Goal: Task Accomplishment & Management: Use online tool/utility

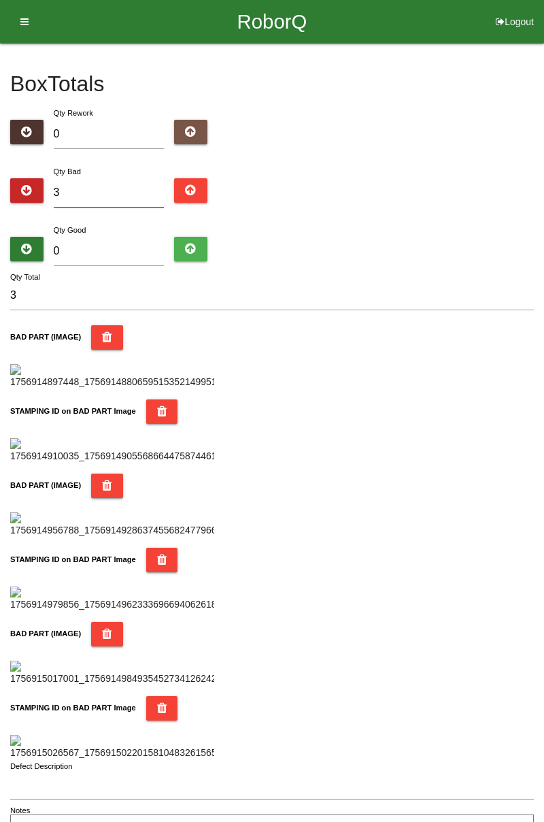
click at [89, 190] on input "3" at bounding box center [109, 192] width 111 height 29
type input "0"
type input "7"
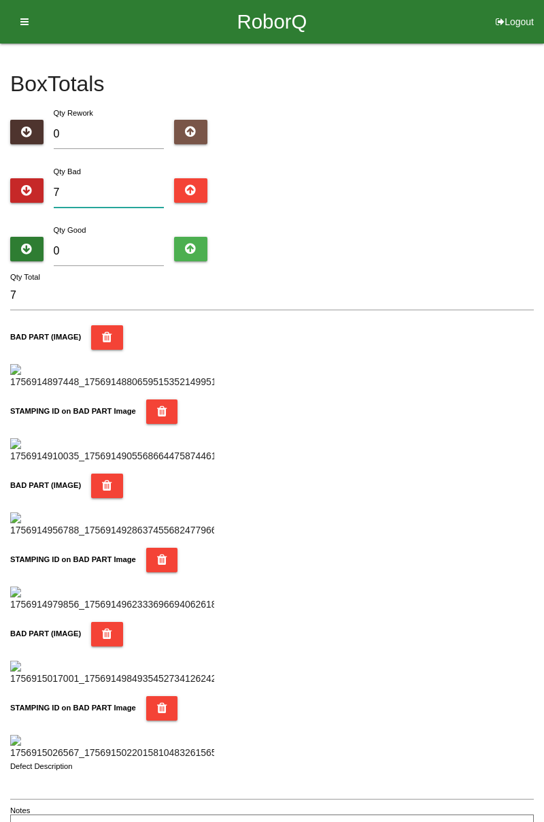
type input "0"
type input "1"
type input "13"
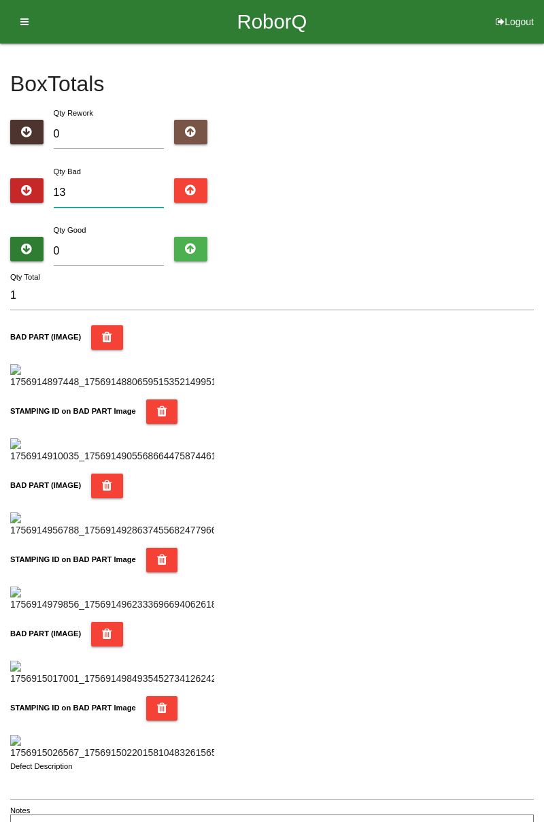
type input "13"
click at [110, 251] on input "0" at bounding box center [109, 251] width 111 height 29
type input "6"
type input "19"
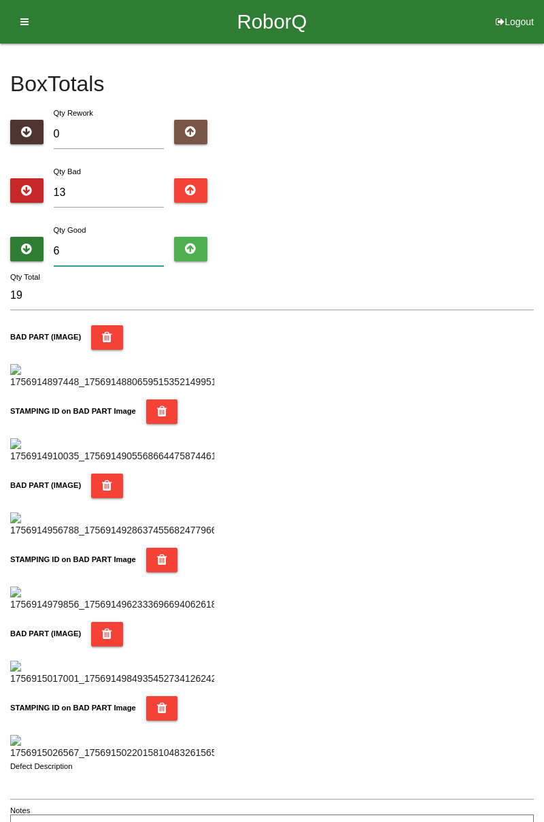
type input "65"
type input "78"
type input "6"
type input "19"
type input "0"
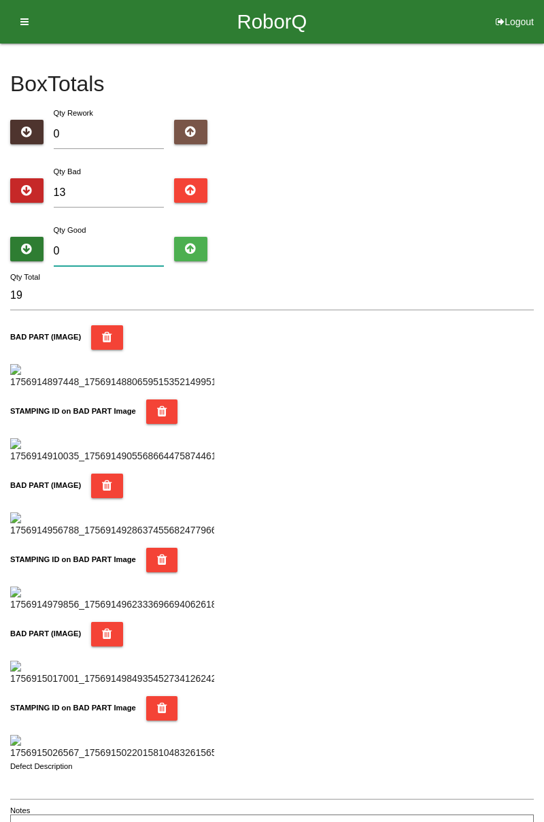
type input "13"
type input "7"
type input "20"
type input "75"
type input "88"
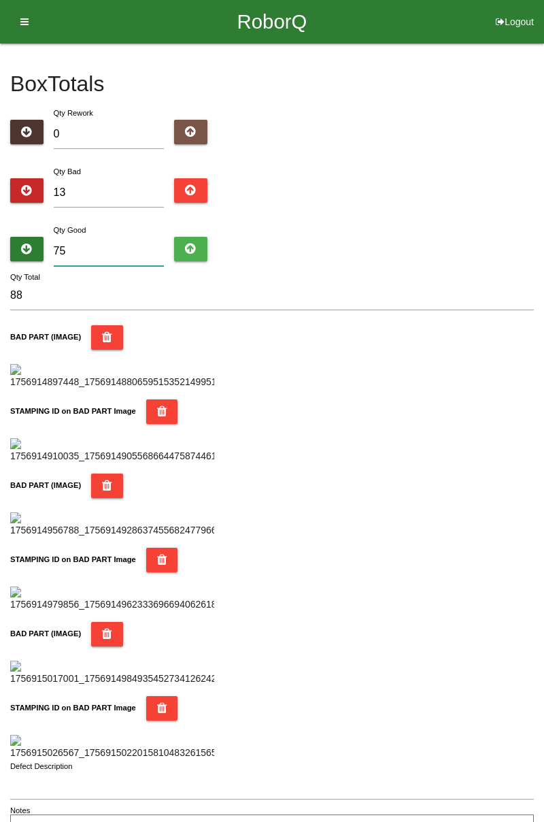
type input "7"
type input "20"
type input "0"
type input "13"
type input "2"
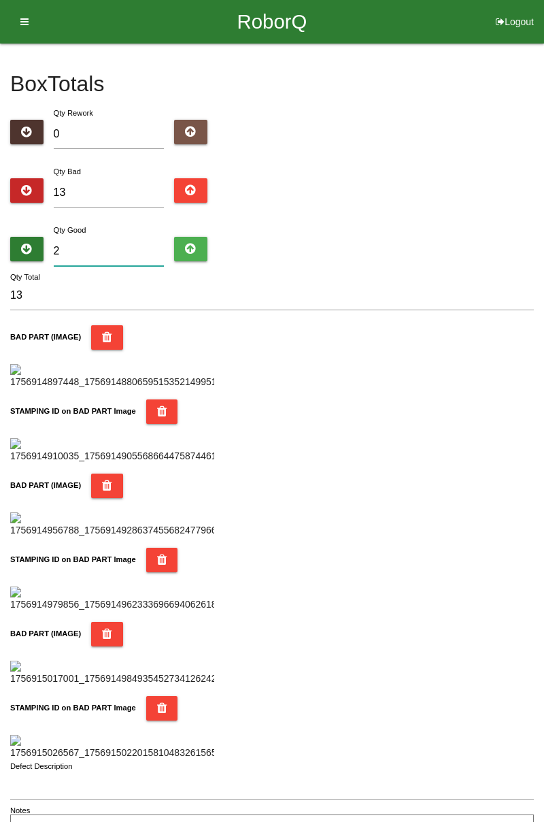
type input "15"
type input "0"
type input "13"
type input "7"
type input "20"
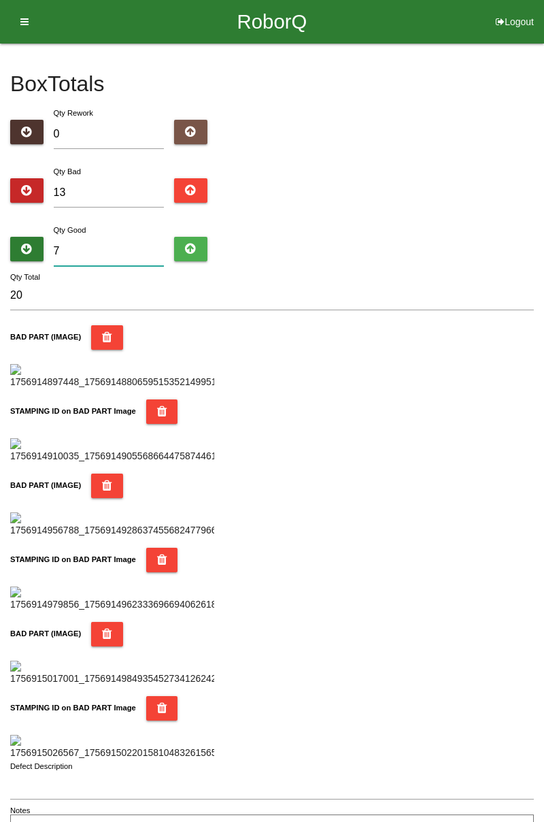
type input "72"
type input "85"
type input "7"
type input "20"
type input "71"
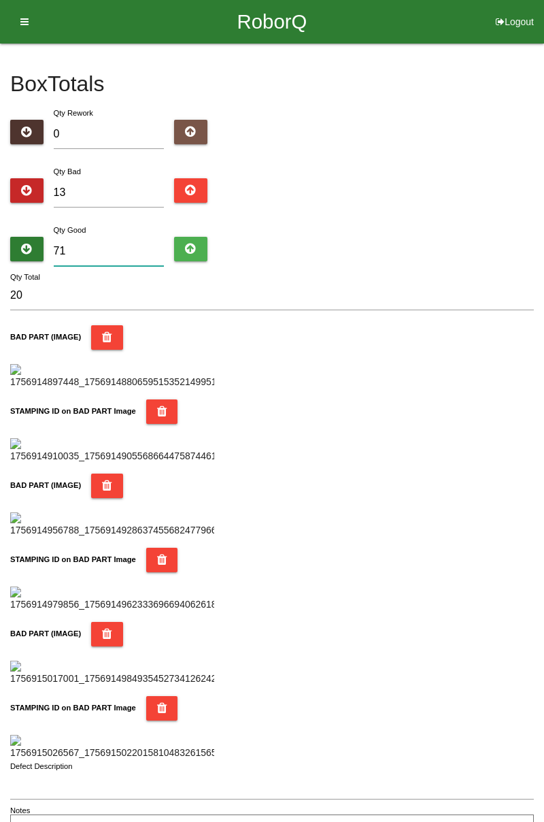
type input "84"
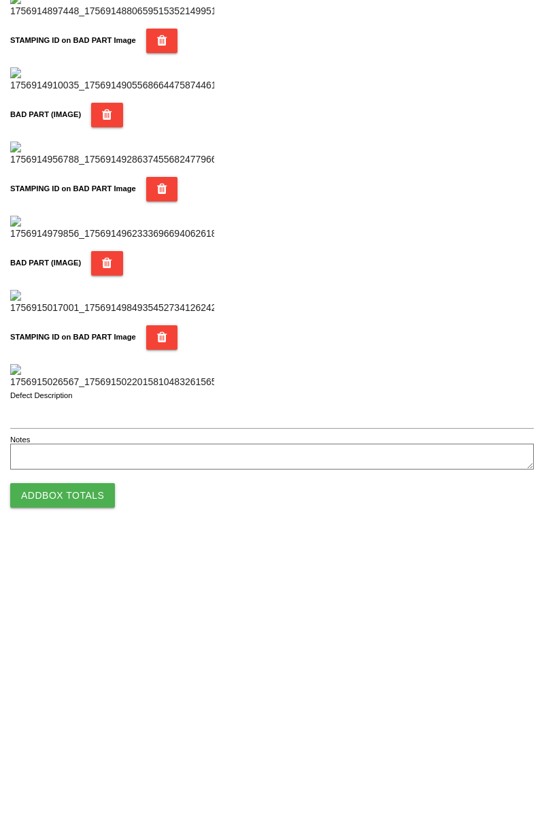
type input "71"
click at [84, 770] on button "Add Box Totals" at bounding box center [62, 776] width 105 height 24
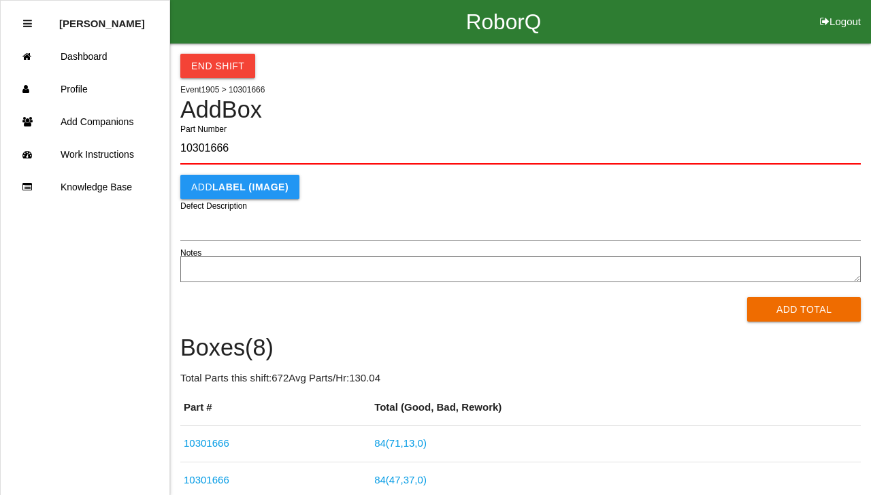
type input "10301666"
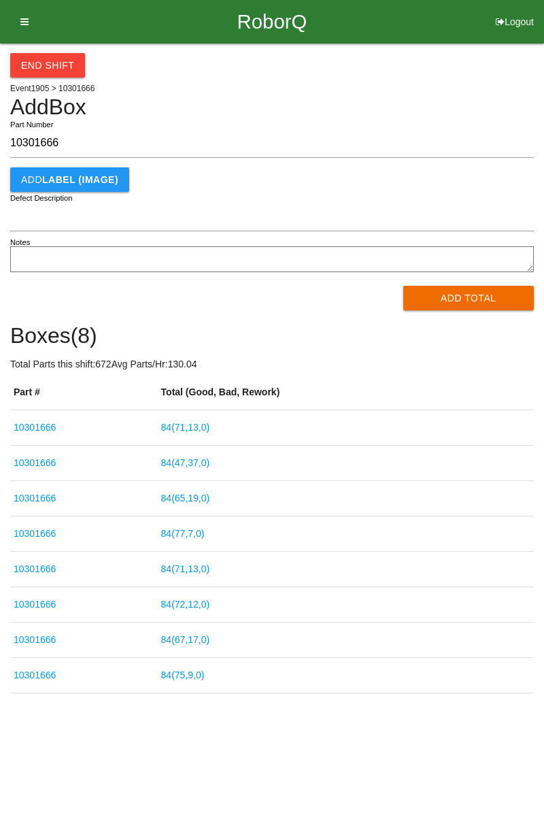
click at [480, 304] on button "Add Total" at bounding box center [469, 298] width 131 height 24
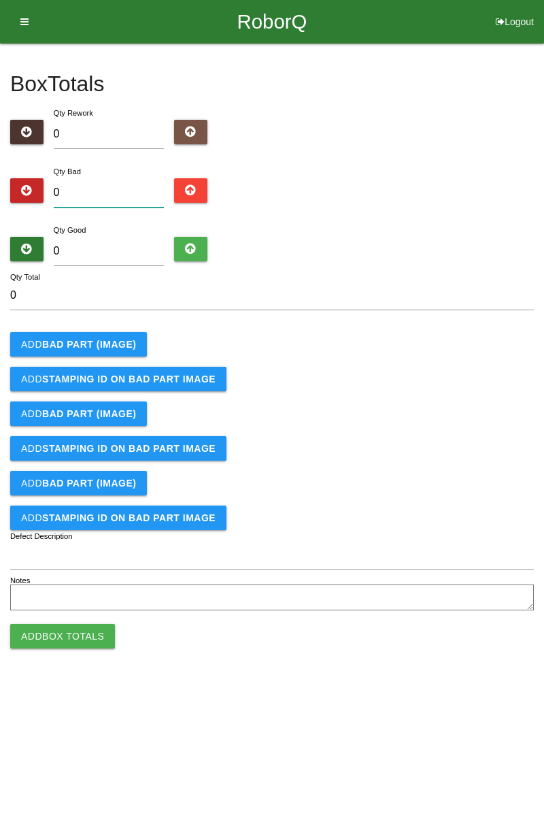
click at [128, 189] on input "0" at bounding box center [109, 192] width 111 height 29
type input "6"
click at [103, 348] on b "BAD PART (IMAGE)" at bounding box center [89, 344] width 94 height 11
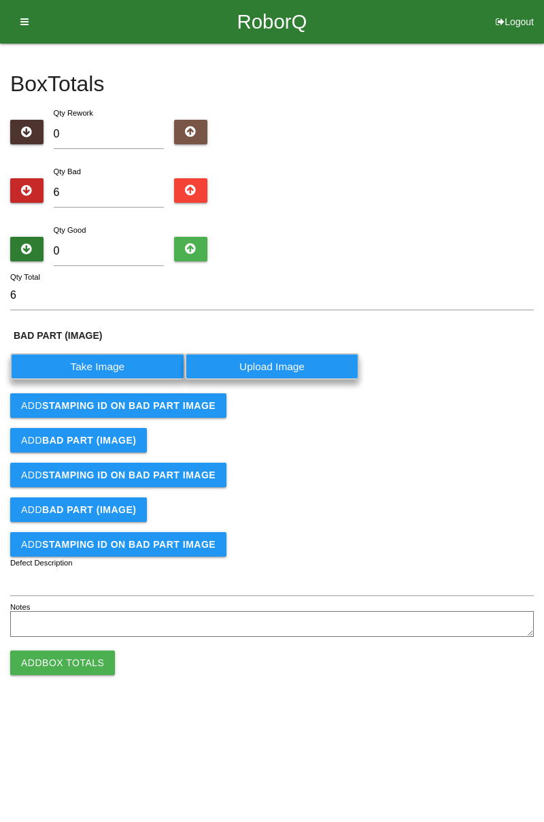
click at [101, 372] on label "Take Image" at bounding box center [97, 366] width 175 height 27
click at [0, 0] on \(IMAGE\) "Take Image" at bounding box center [0, 0] width 0 height 0
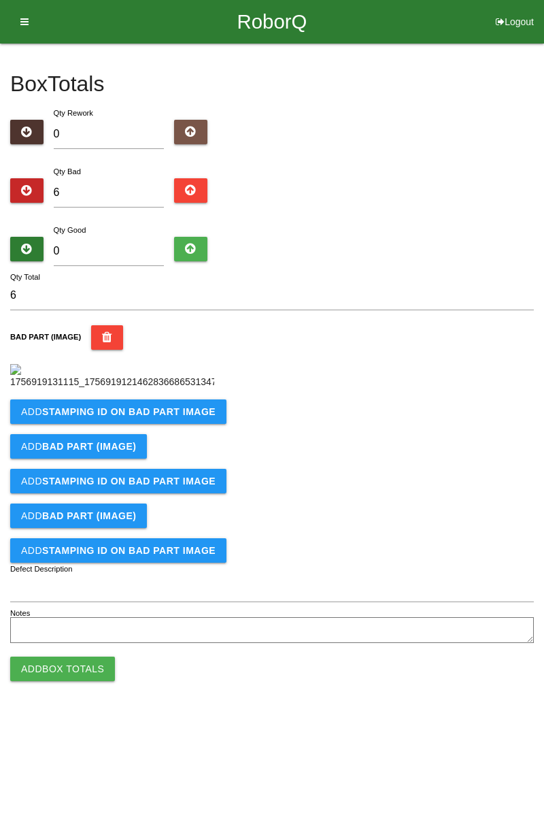
click at [177, 417] on b "STAMPING ID on BAD PART Image" at bounding box center [129, 411] width 174 height 11
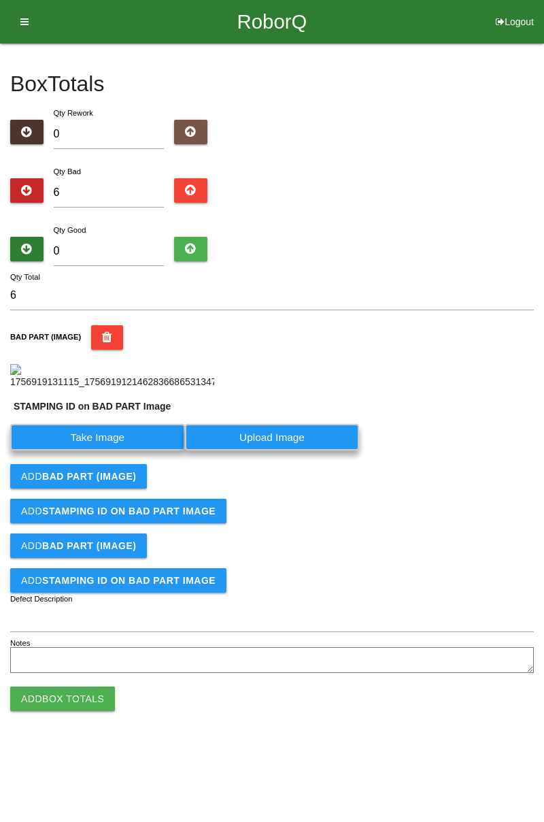
click at [123, 451] on label "Take Image" at bounding box center [97, 437] width 175 height 27
click at [0, 0] on PART "Take Image" at bounding box center [0, 0] width 0 height 0
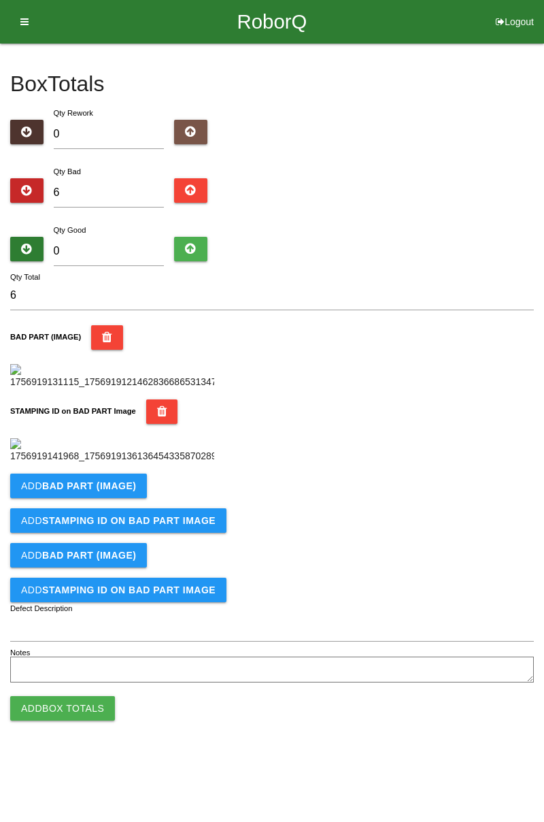
scroll to position [299, 0]
click at [121, 491] on b "BAD PART (IMAGE)" at bounding box center [89, 485] width 94 height 11
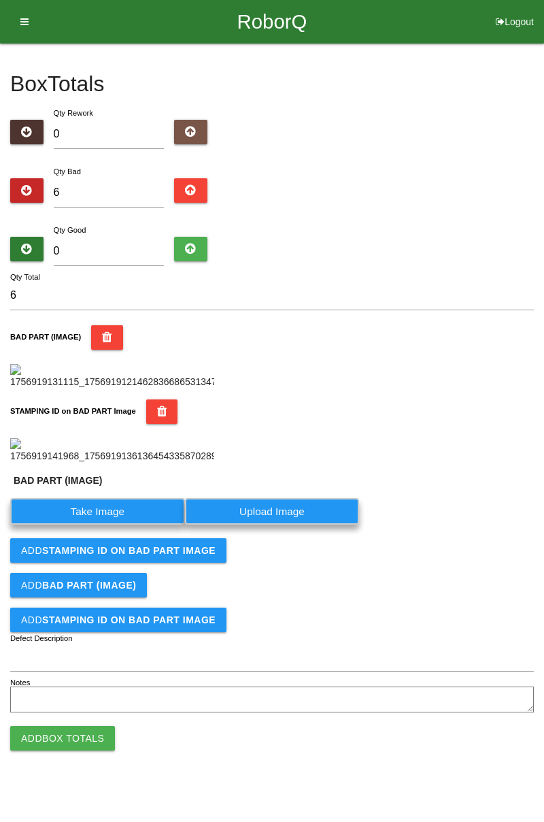
click at [125, 525] on label "Take Image" at bounding box center [97, 511] width 175 height 27
click at [0, 0] on \(IMAGE\) "Take Image" at bounding box center [0, 0] width 0 height 0
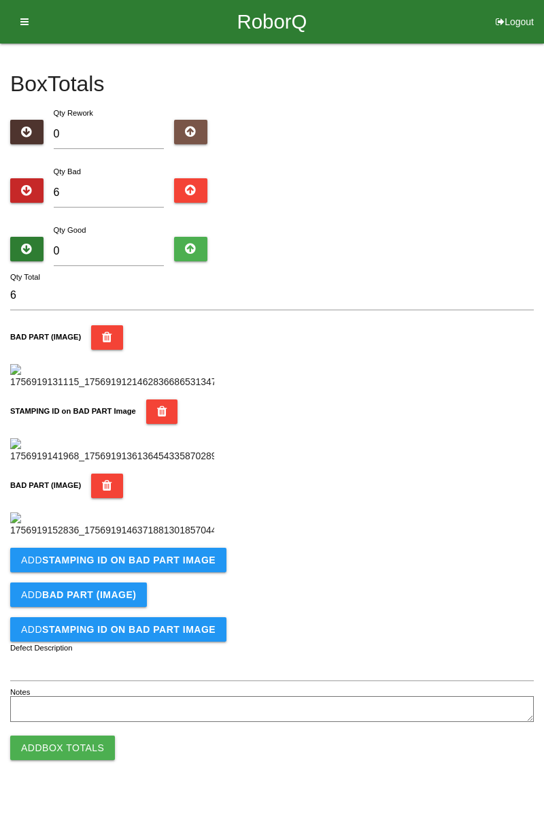
scroll to position [523, 0]
click at [174, 566] on b "STAMPING ID on BAD PART Image" at bounding box center [129, 560] width 174 height 11
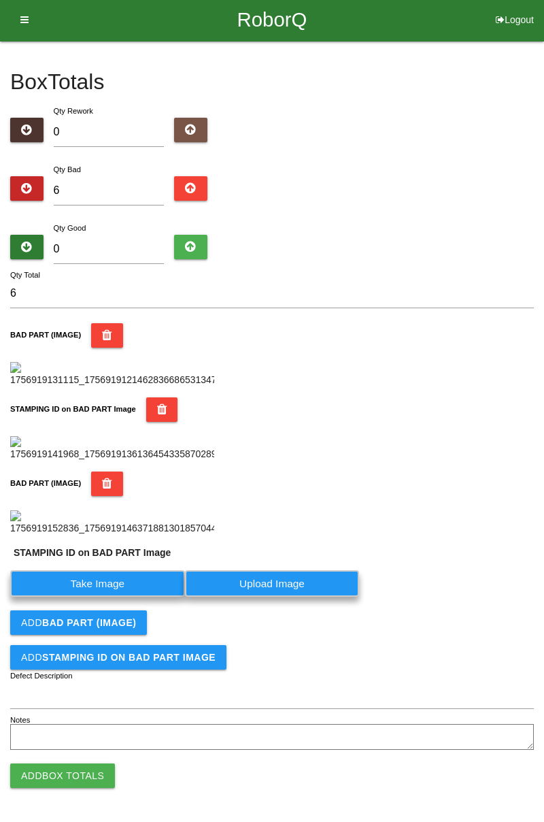
click at [134, 597] on label "Take Image" at bounding box center [97, 583] width 175 height 27
click at [0, 0] on PART "Take Image" at bounding box center [0, 0] width 0 height 0
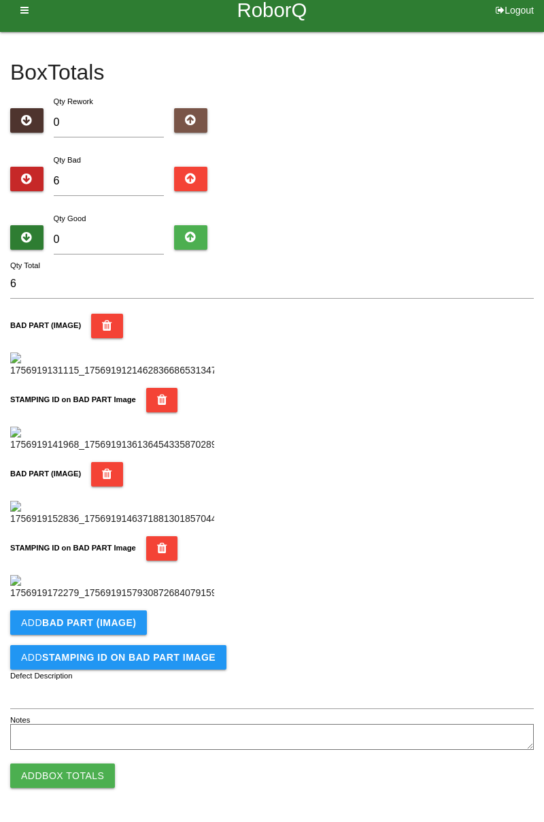
scroll to position [667, 0]
click at [131, 635] on button "Add BAD PART (IMAGE)" at bounding box center [78, 622] width 137 height 24
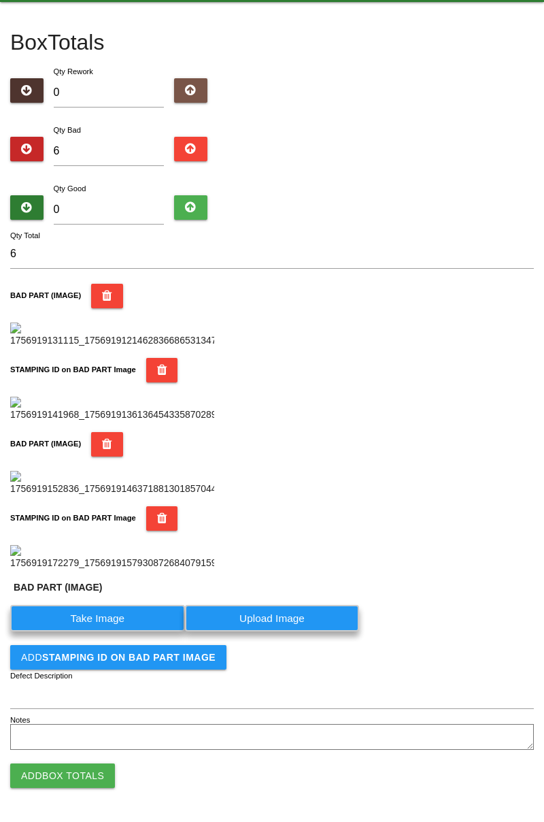
click at [117, 632] on label "Take Image" at bounding box center [97, 618] width 175 height 27
click at [0, 0] on \(IMAGE\) "Take Image" at bounding box center [0, 0] width 0 height 0
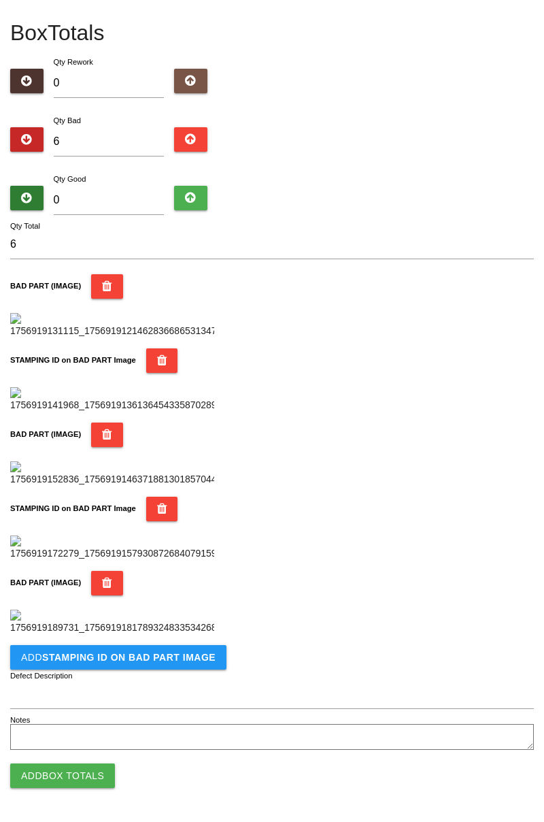
scroll to position [969, 0]
click at [174, 654] on b "STAMPING ID on BAD PART Image" at bounding box center [129, 657] width 174 height 11
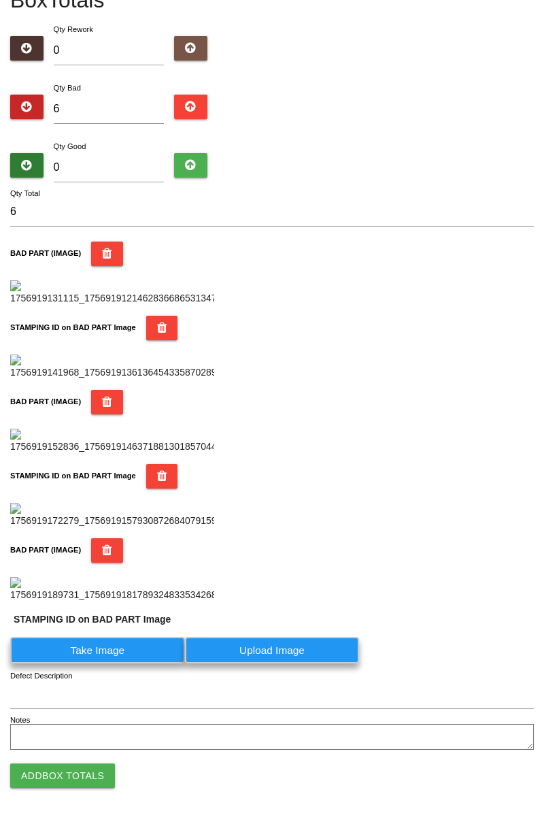
click at [114, 664] on label "Take Image" at bounding box center [97, 650] width 175 height 27
click at [0, 0] on PART "Take Image" at bounding box center [0, 0] width 0 height 0
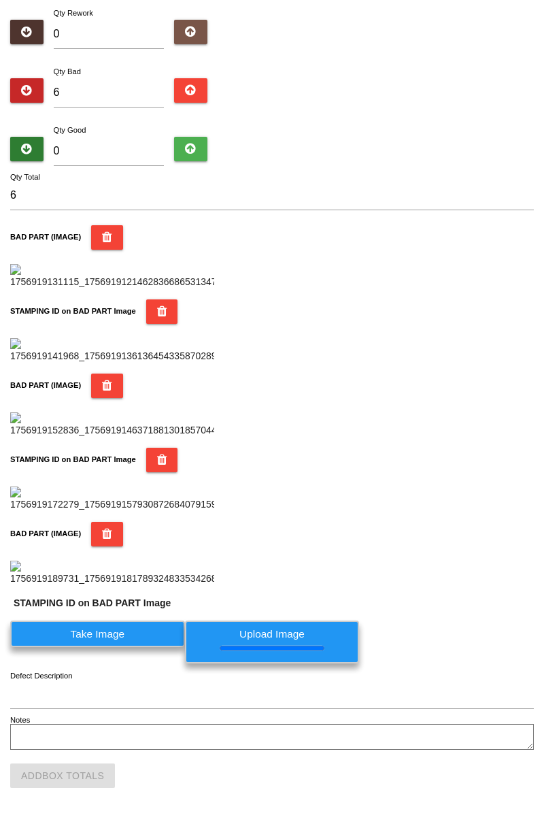
scroll to position [0, 0]
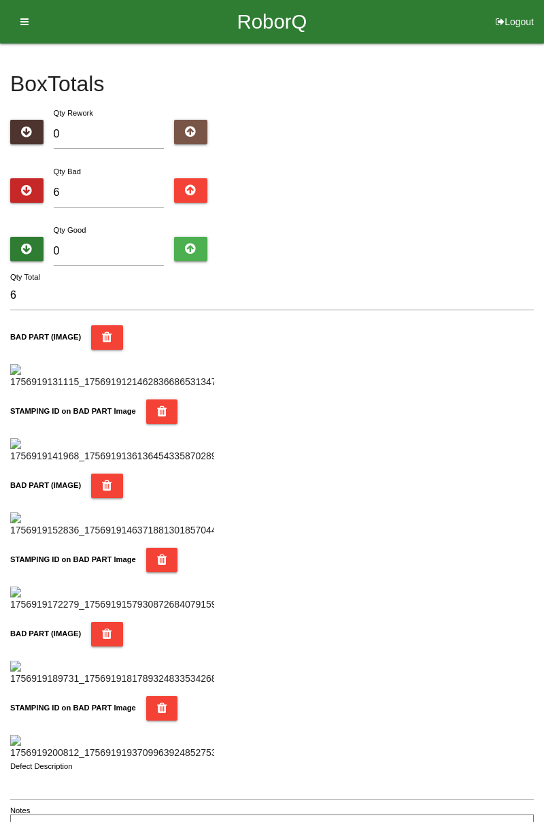
click at [544, 68] on div "Box Totals Translate Weight Weight unit: Rework Weight Bad Weight Good Weight 0…" at bounding box center [272, 444] width 544 height 801
click at [99, 189] on input "6" at bounding box center [109, 192] width 111 height 29
type input "0"
type input "7"
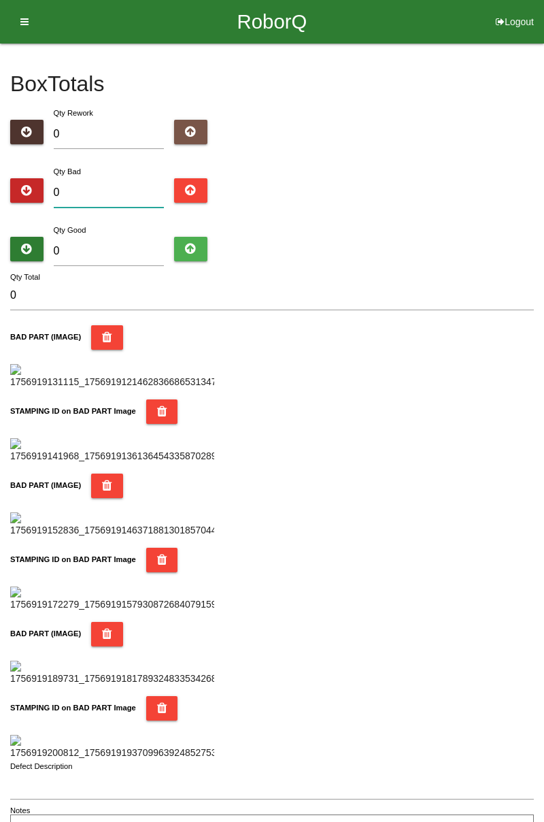
type input "7"
type input "0"
type input "8"
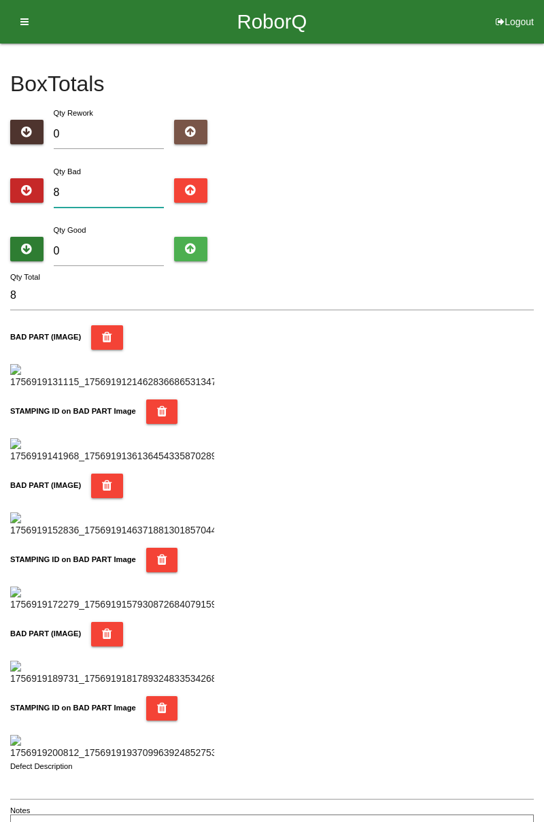
type input "0"
type input "1"
type input "11"
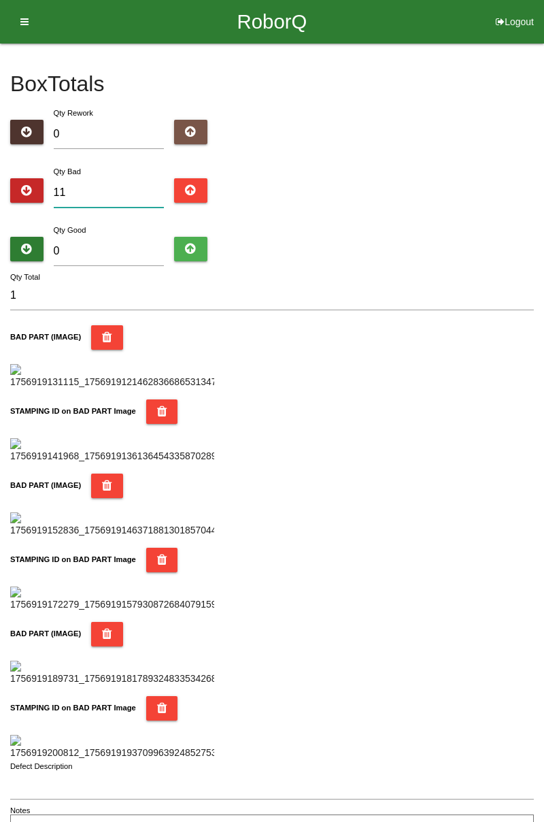
type input "11"
type input "1"
type input "18"
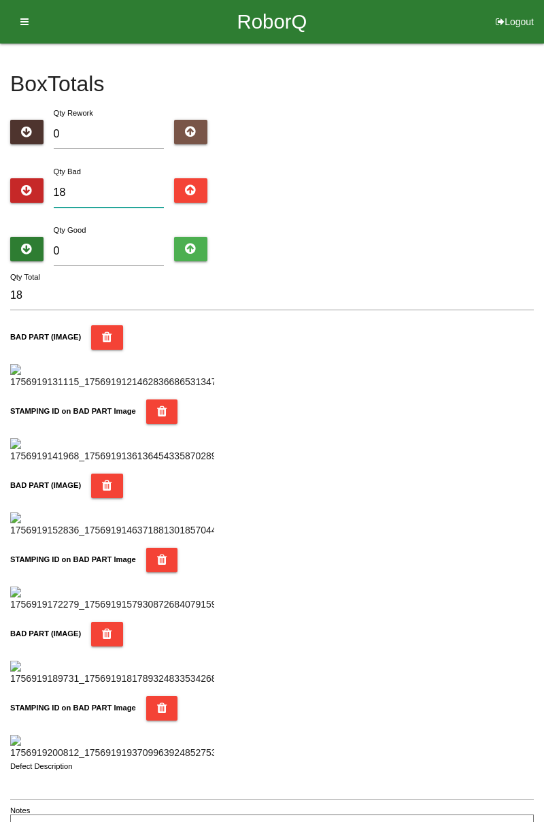
type input "1"
type input "0"
type input "2"
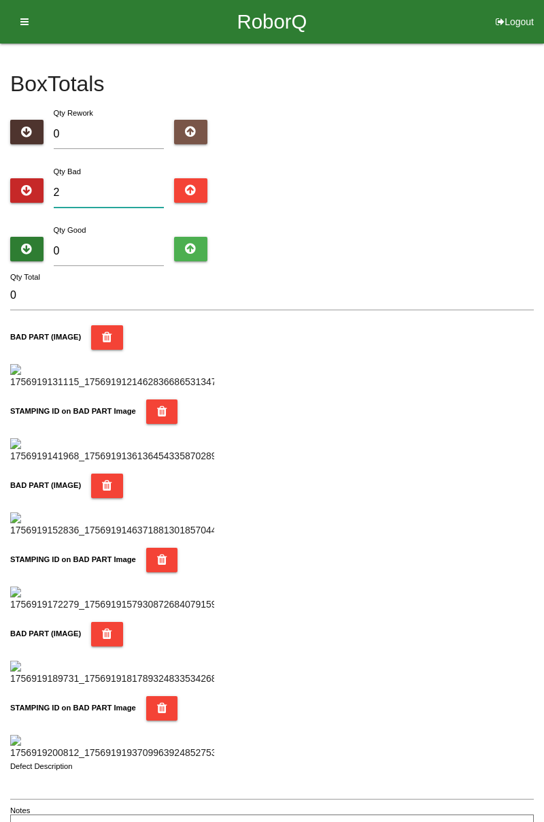
type input "2"
type input "22"
click at [124, 245] on input "0" at bounding box center [109, 251] width 111 height 29
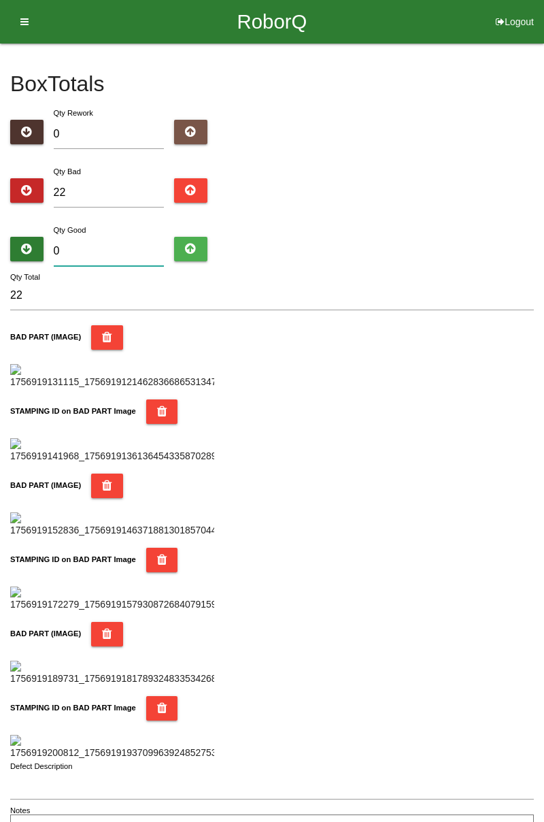
type input "6"
type input "28"
type input "62"
type input "84"
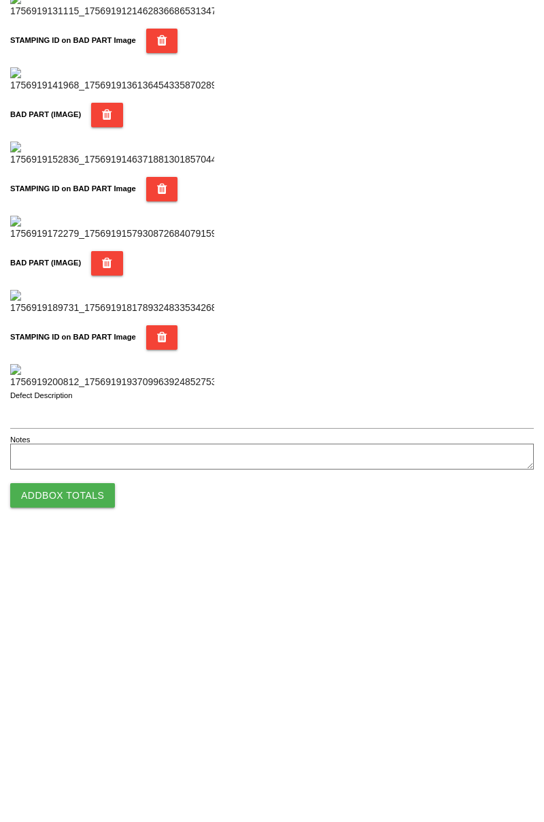
type input "62"
click at [94, 770] on button "Add Box Totals" at bounding box center [62, 776] width 105 height 24
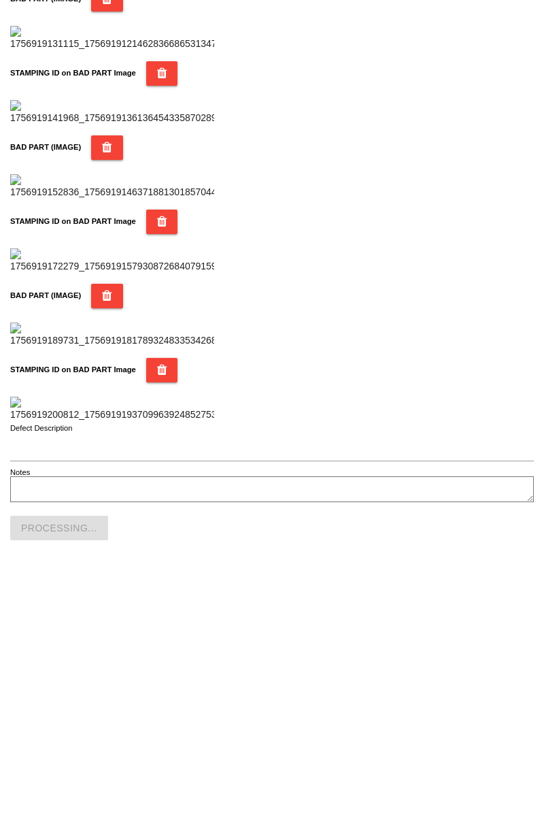
scroll to position [1192, 0]
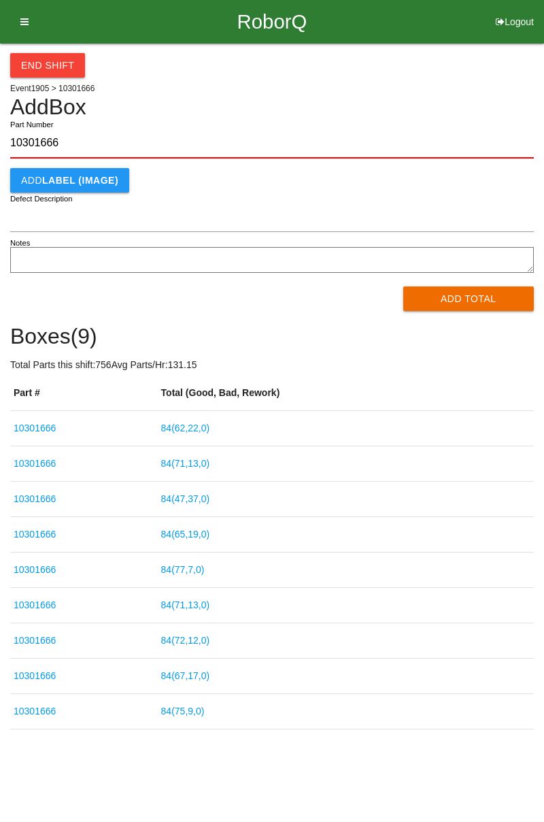
type input "10301666"
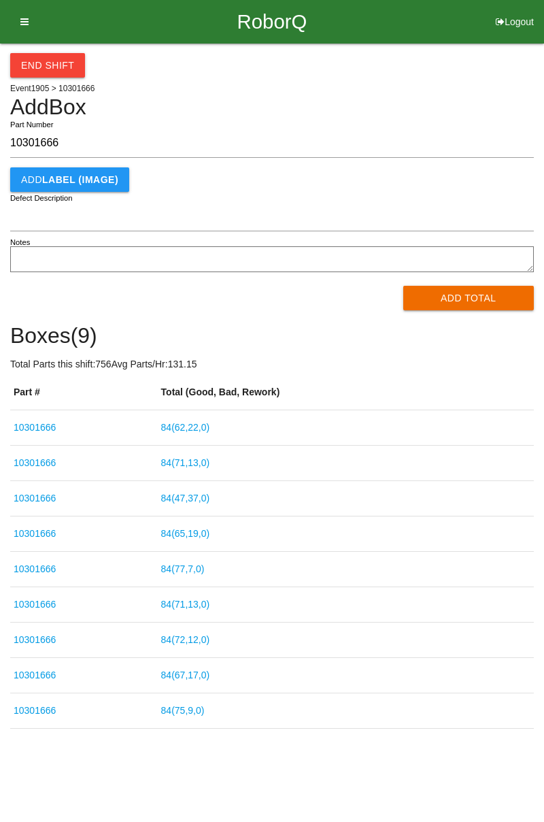
click at [477, 291] on button "Add Total" at bounding box center [469, 298] width 131 height 24
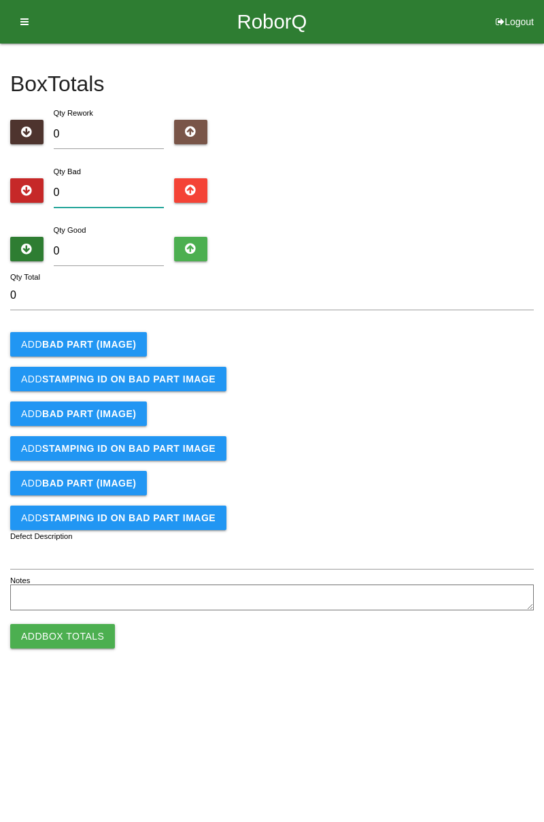
click at [117, 186] on input "0" at bounding box center [109, 192] width 111 height 29
type input "2"
click at [87, 348] on b "BAD PART (IMAGE)" at bounding box center [89, 344] width 94 height 11
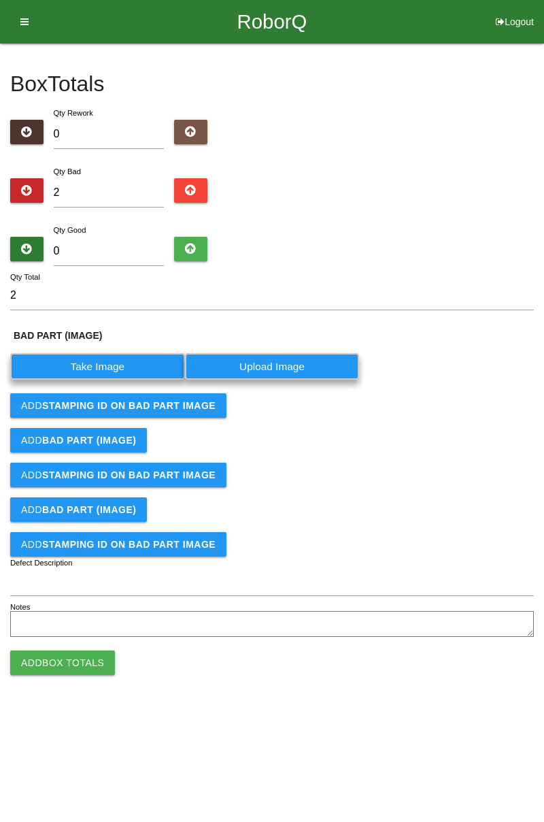
click at [113, 366] on label "Take Image" at bounding box center [97, 366] width 175 height 27
click at [0, 0] on \(IMAGE\) "Take Image" at bounding box center [0, 0] width 0 height 0
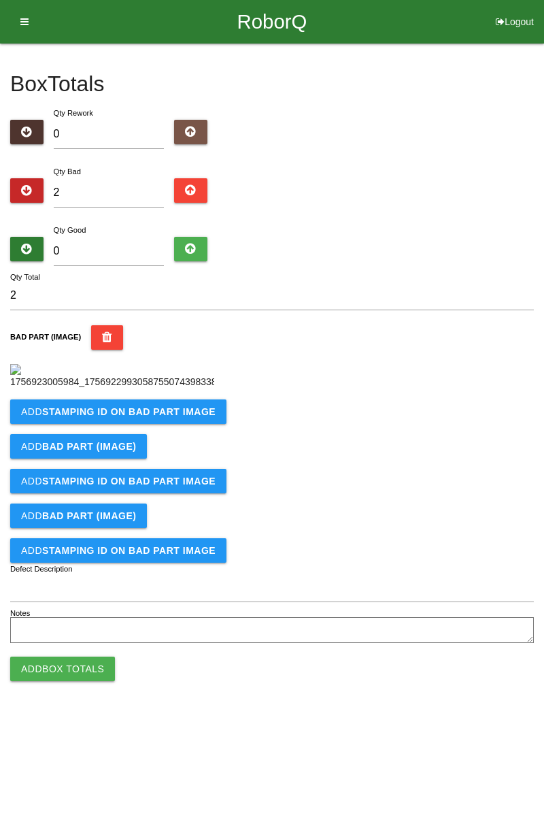
click at [191, 424] on button "Add STAMPING ID on BAD PART Image" at bounding box center [118, 411] width 216 height 24
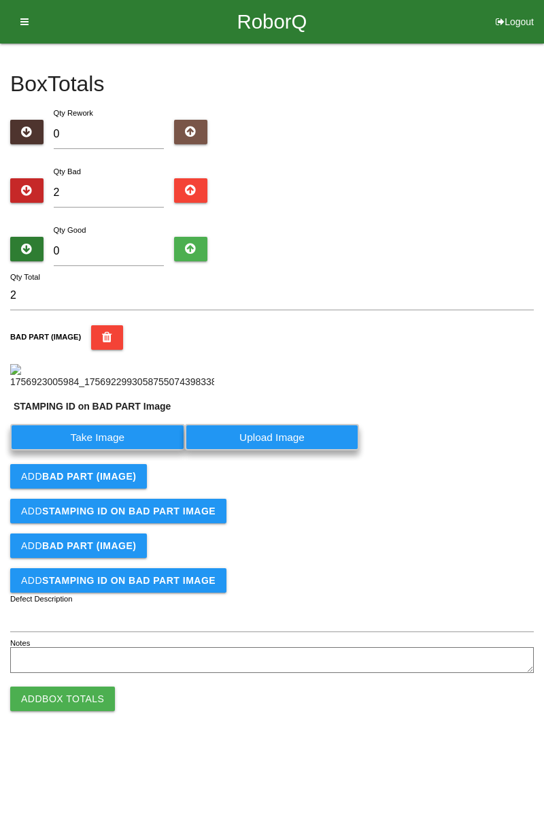
click at [122, 451] on label "Take Image" at bounding box center [97, 437] width 175 height 27
click at [0, 0] on PART "Take Image" at bounding box center [0, 0] width 0 height 0
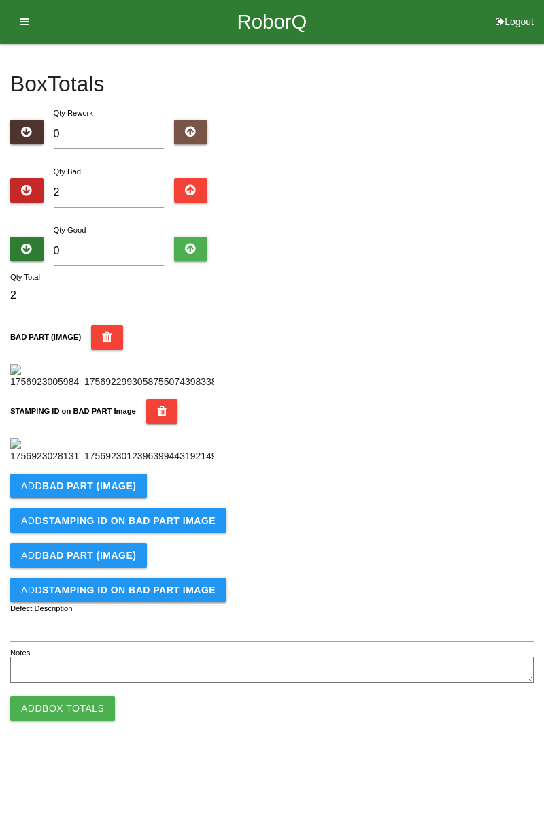
scroll to position [299, 0]
click at [135, 498] on button "Add BAD PART (IMAGE)" at bounding box center [78, 486] width 137 height 24
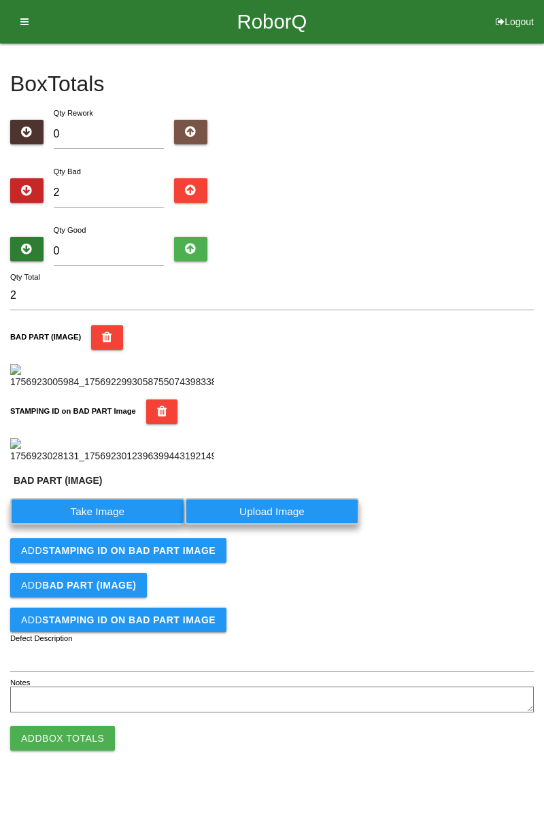
click at [127, 525] on label "Take Image" at bounding box center [97, 511] width 175 height 27
click at [0, 0] on \(IMAGE\) "Take Image" at bounding box center [0, 0] width 0 height 0
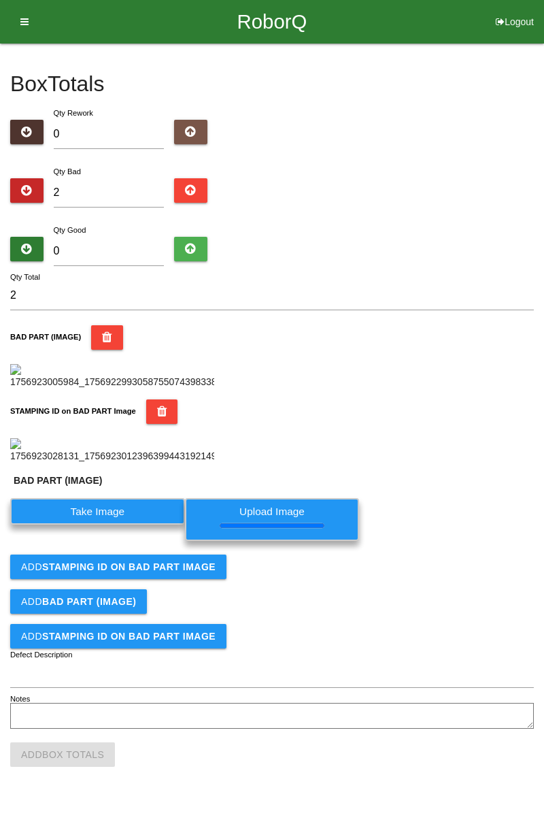
click at [180, 579] on button "Add STAMPING ID on BAD PART Image" at bounding box center [118, 567] width 216 height 24
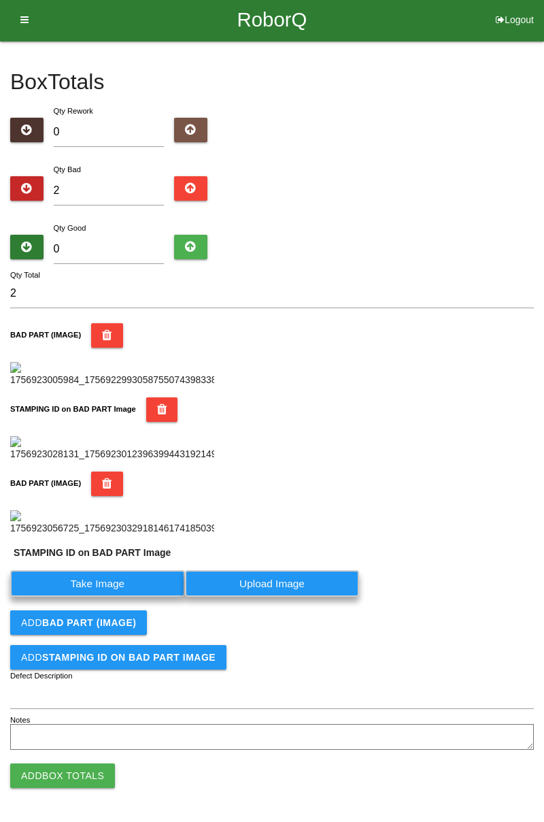
scroll to position [553, 0]
click at [138, 584] on label "Take Image" at bounding box center [97, 583] width 175 height 27
click at [0, 0] on PART "Take Image" at bounding box center [0, 0] width 0 height 0
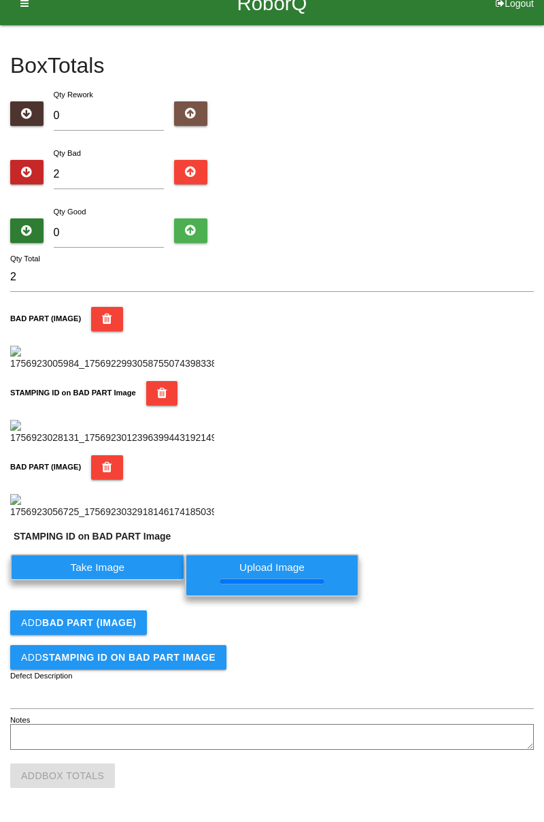
scroll to position [551, 0]
